Goal: Information Seeking & Learning: Find specific fact

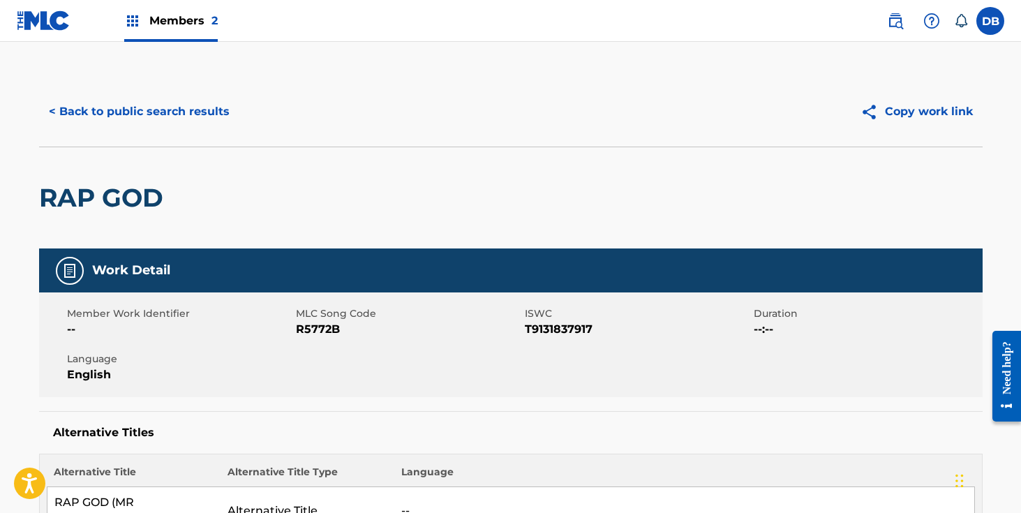
click at [198, 123] on button "< Back to public search results" at bounding box center [139, 111] width 200 height 35
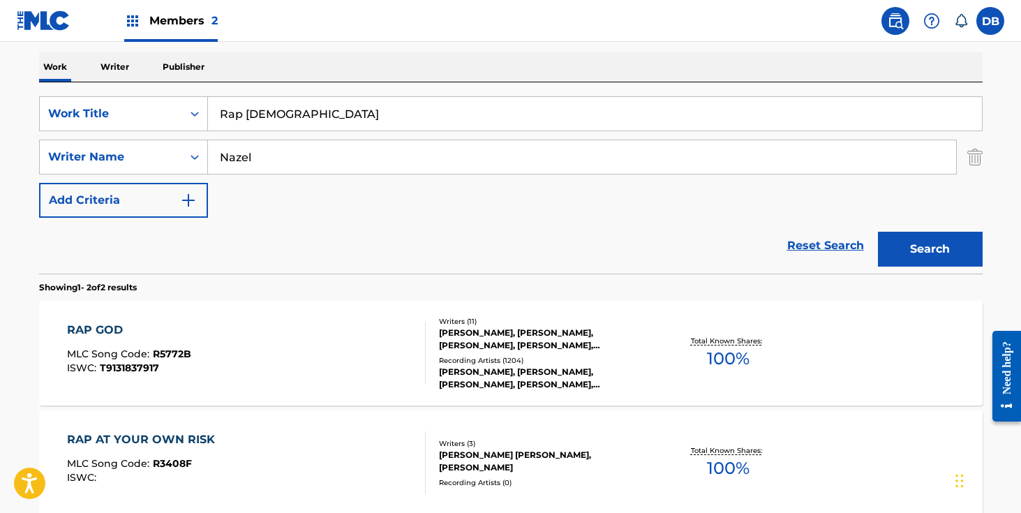
scroll to position [156, 0]
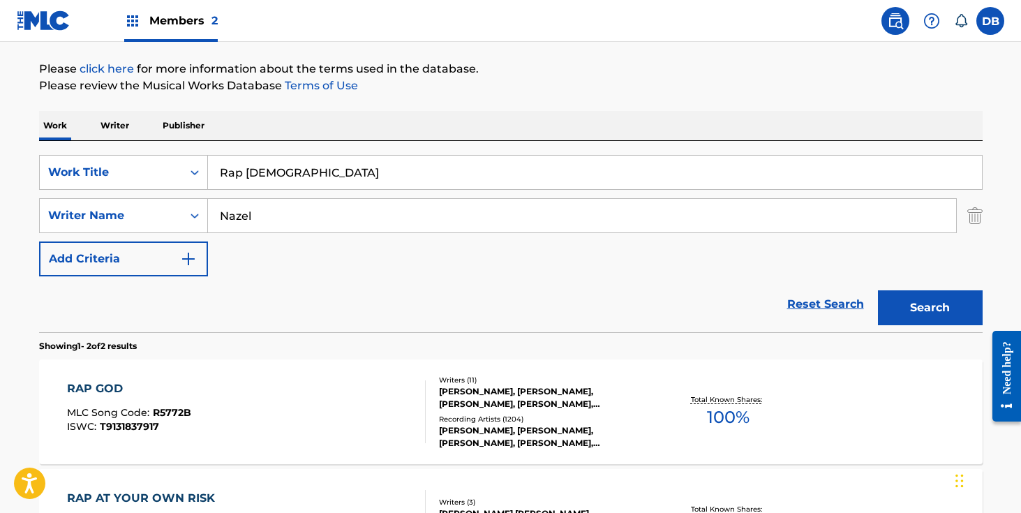
drag, startPoint x: 299, startPoint y: 180, endPoint x: 223, endPoint y: 180, distance: 75.3
click at [223, 180] on input "Rap [DEMOGRAPHIC_DATA]" at bounding box center [595, 172] width 774 height 33
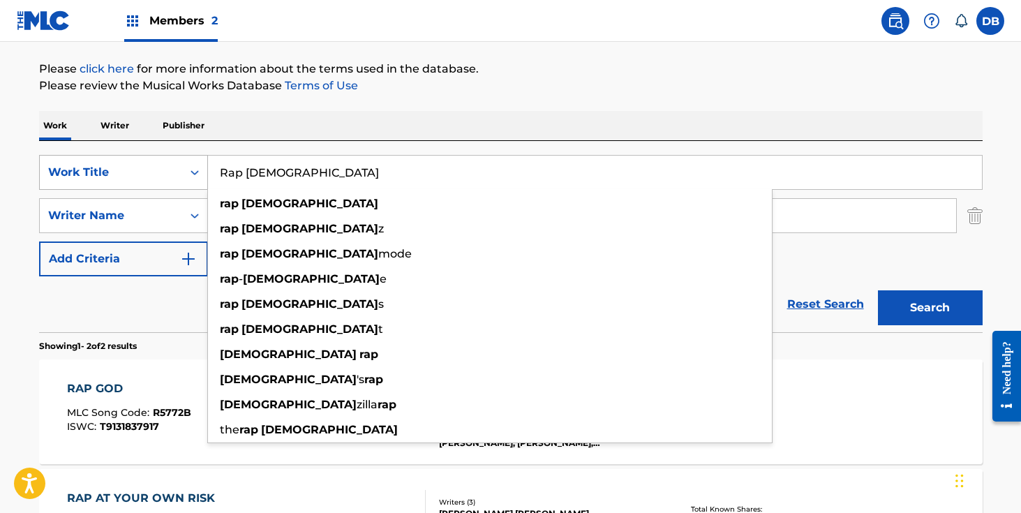
drag, startPoint x: 313, startPoint y: 179, endPoint x: 149, endPoint y: 172, distance: 164.1
click at [149, 172] on div "SearchWithCriteria1fdc4dc5-a56a-4447-aaa7-a768c1e25680 Work Title Rap God rap g…" at bounding box center [510, 172] width 943 height 35
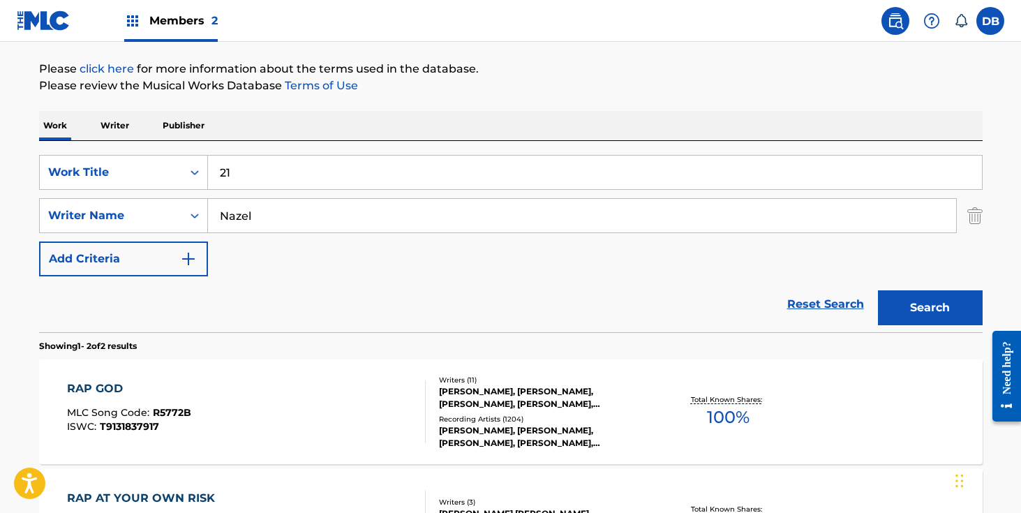
type input "21"
click at [272, 215] on input "Nazel" at bounding box center [582, 215] width 748 height 33
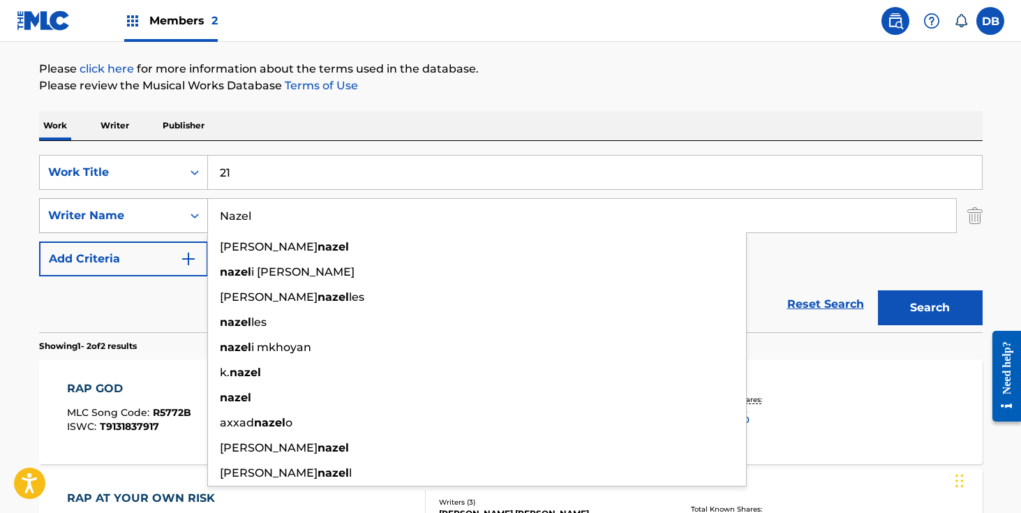
drag, startPoint x: 282, startPoint y: 214, endPoint x: 188, endPoint y: 214, distance: 93.5
click at [188, 214] on div "SearchWithCriteria95f44caa-dce6-4ccb-9dff-44e1224edd35 Writer Name Nazel [PERSO…" at bounding box center [510, 215] width 943 height 35
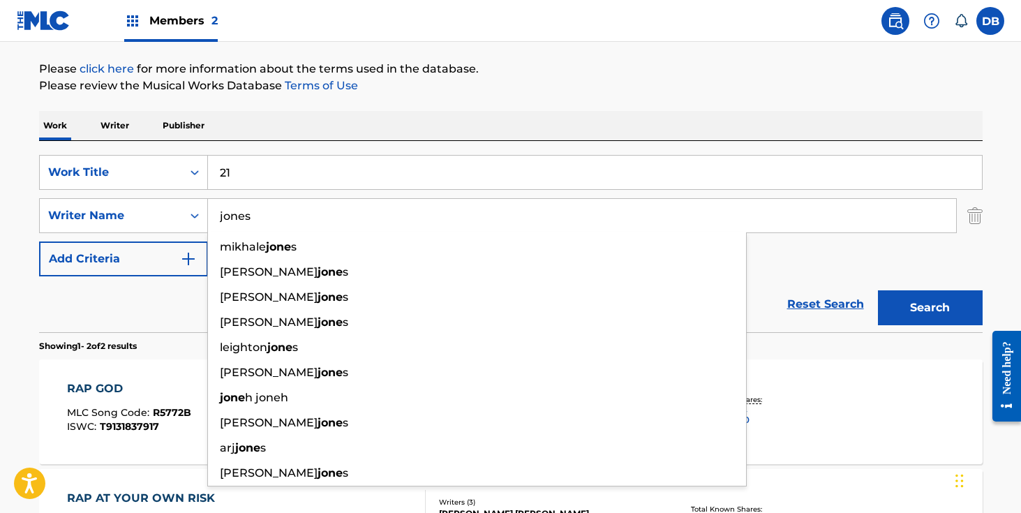
type input "jones"
click at [878, 290] on button "Search" at bounding box center [930, 307] width 105 height 35
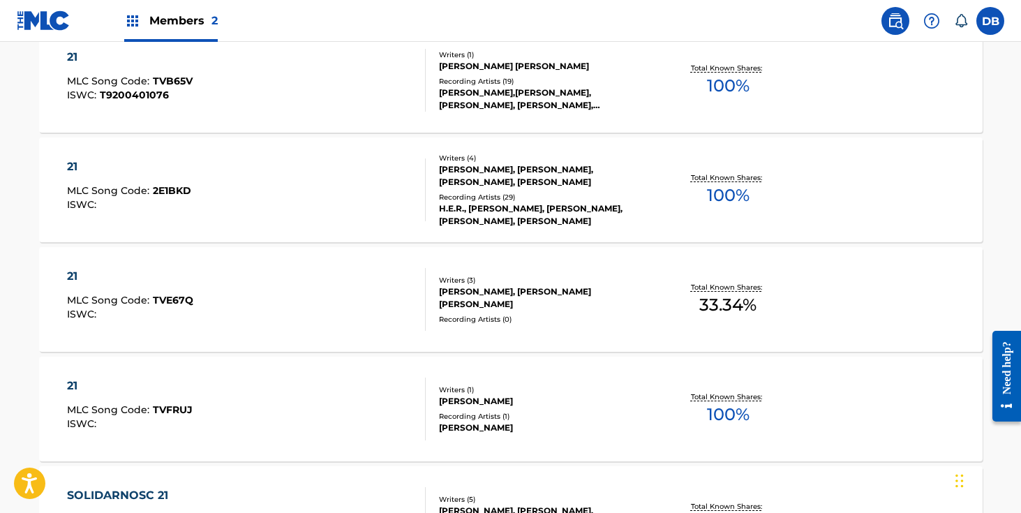
scroll to position [710, 0]
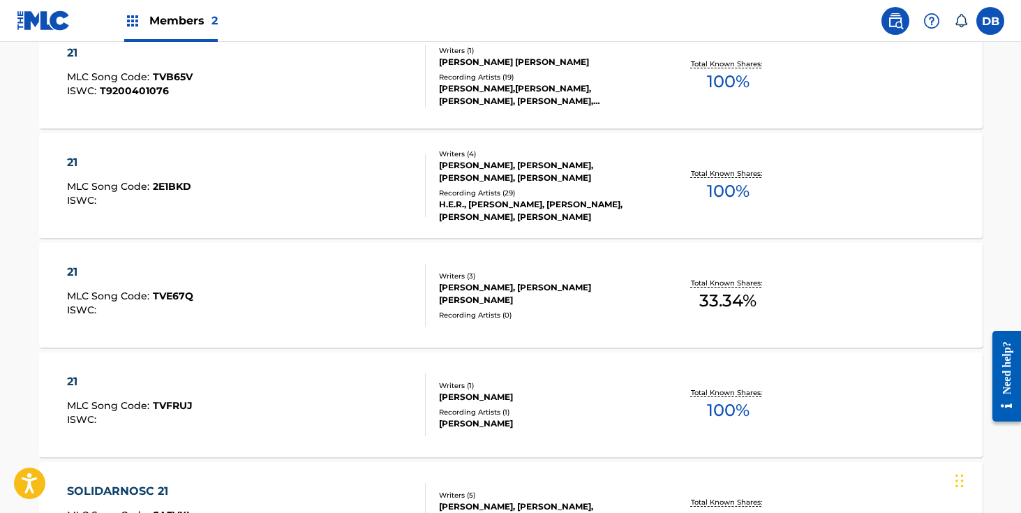
click at [518, 178] on div "[PERSON_NAME], [PERSON_NAME], [PERSON_NAME], [PERSON_NAME]" at bounding box center [544, 171] width 211 height 25
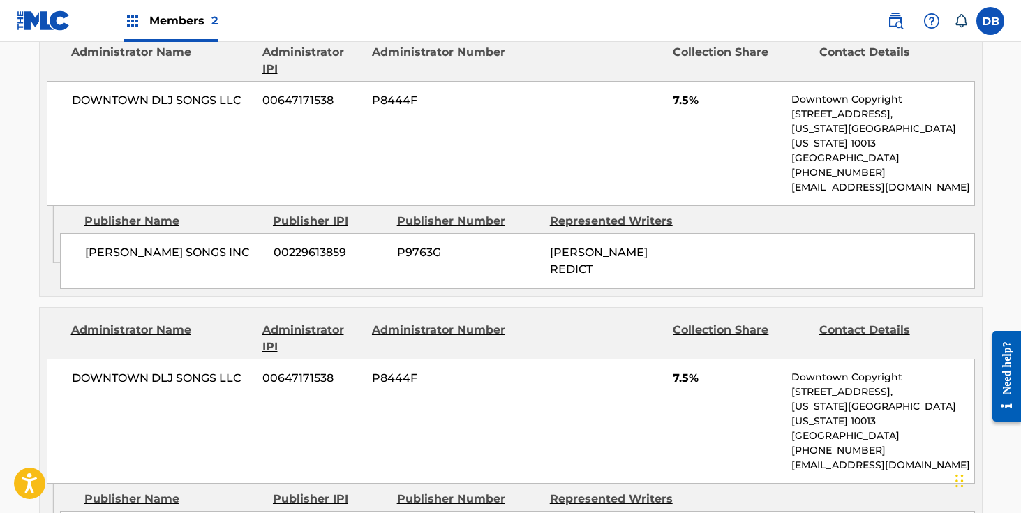
scroll to position [1477, 0]
